Goal: Understand process/instructions

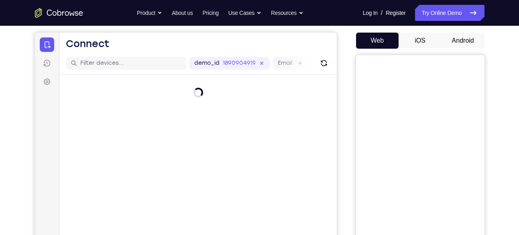
click at [464, 39] on button "Android" at bounding box center [463, 41] width 43 height 16
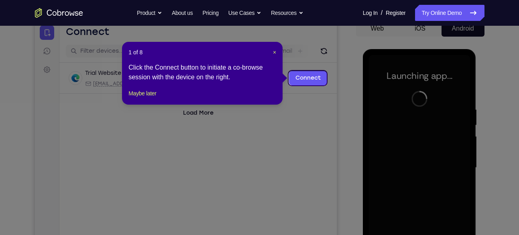
scroll to position [83, 0]
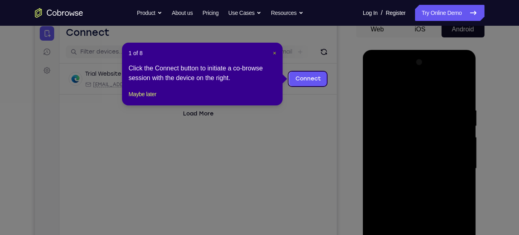
click at [275, 53] on span "×" at bounding box center [274, 53] width 3 height 6
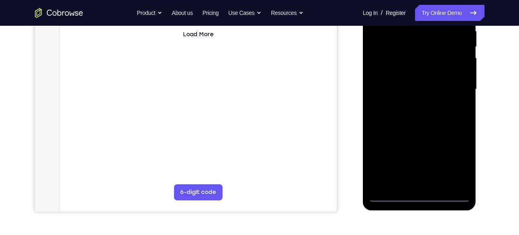
scroll to position [163, 0]
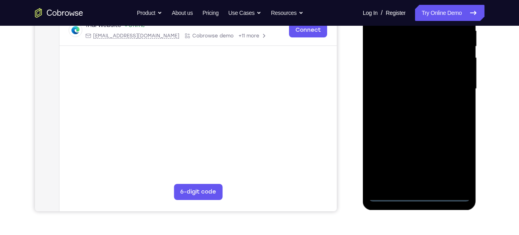
click at [419, 193] on div at bounding box center [419, 88] width 101 height 225
click at [450, 159] on div at bounding box center [419, 88] width 101 height 225
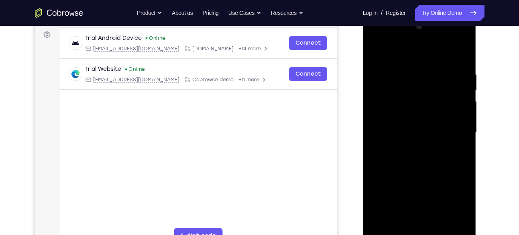
scroll to position [105, 0]
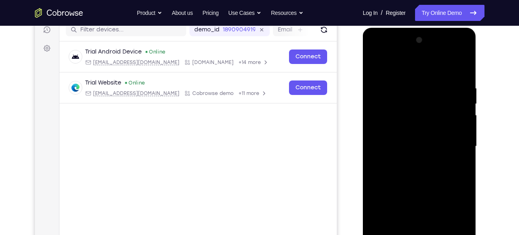
click at [409, 71] on div at bounding box center [419, 146] width 101 height 225
click at [454, 144] on div at bounding box center [419, 146] width 101 height 225
click at [412, 159] on div at bounding box center [419, 146] width 101 height 225
click at [418, 139] on div at bounding box center [419, 146] width 101 height 225
click at [419, 127] on div at bounding box center [419, 146] width 101 height 225
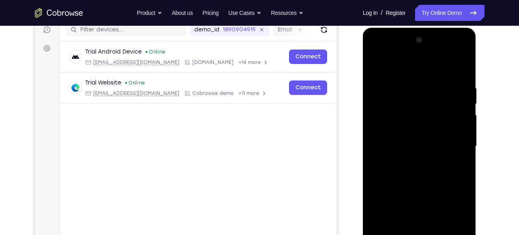
click at [415, 146] on div at bounding box center [419, 146] width 101 height 225
click at [415, 173] on div at bounding box center [419, 146] width 101 height 225
click at [420, 167] on div at bounding box center [419, 146] width 101 height 225
drag, startPoint x: 423, startPoint y: 70, endPoint x: 423, endPoint y: 45, distance: 25.7
click at [423, 45] on div at bounding box center [419, 146] width 101 height 225
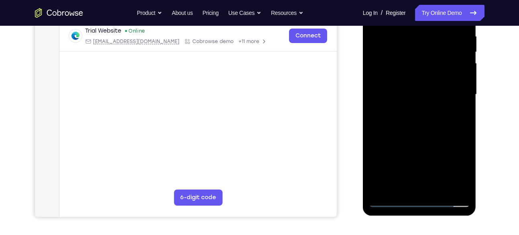
scroll to position [157, 0]
click at [424, 129] on div at bounding box center [419, 94] width 101 height 225
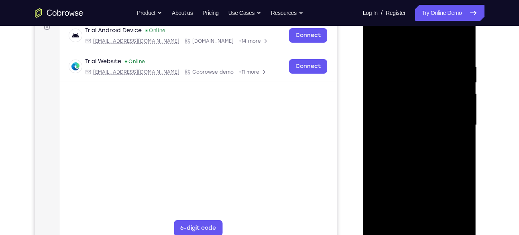
scroll to position [128, 0]
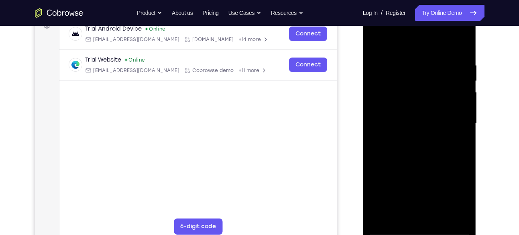
drag, startPoint x: 459, startPoint y: 64, endPoint x: 406, endPoint y: 66, distance: 52.7
click at [406, 66] on div at bounding box center [419, 123] width 101 height 225
drag, startPoint x: 425, startPoint y: 63, endPoint x: 368, endPoint y: 65, distance: 57.5
click at [368, 65] on div at bounding box center [420, 124] width 114 height 239
drag, startPoint x: 458, startPoint y: 63, endPoint x: 397, endPoint y: 67, distance: 61.6
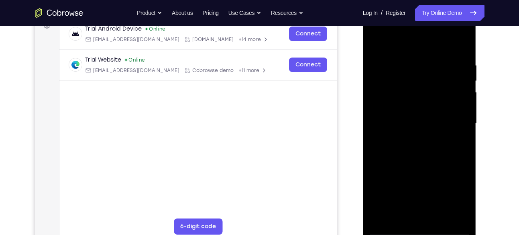
click at [397, 67] on div at bounding box center [419, 123] width 101 height 225
click at [381, 216] on div at bounding box center [419, 123] width 101 height 225
click at [382, 219] on div at bounding box center [419, 123] width 101 height 225
drag, startPoint x: 404, startPoint y: 62, endPoint x: 490, endPoint y: 75, distance: 87.8
click at [478, 75] on html "Online web based iOS Simulators and Android Emulators. Run iPhone, iPad, Mobile…" at bounding box center [420, 125] width 114 height 241
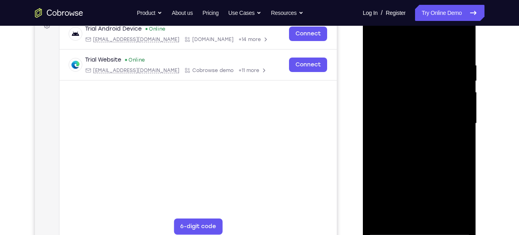
drag, startPoint x: 416, startPoint y: 61, endPoint x: 471, endPoint y: 62, distance: 55.0
click at [471, 62] on div at bounding box center [420, 124] width 114 height 239
click at [384, 217] on div at bounding box center [419, 123] width 101 height 225
drag, startPoint x: 412, startPoint y: 59, endPoint x: 463, endPoint y: 57, distance: 51.5
click at [463, 57] on div at bounding box center [419, 123] width 101 height 225
